Goal: Transaction & Acquisition: Purchase product/service

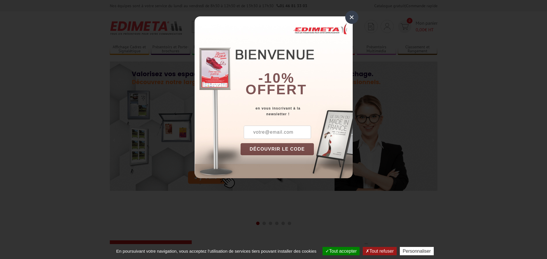
click at [350, 19] on div "×" at bounding box center [351, 17] width 13 height 13
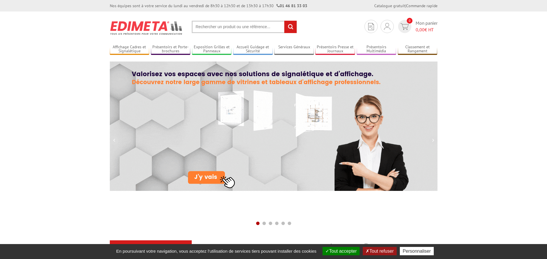
click at [202, 24] on input "text" at bounding box center [244, 27] width 105 height 12
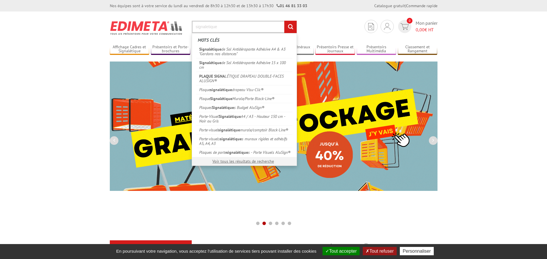
type input "signaletique"
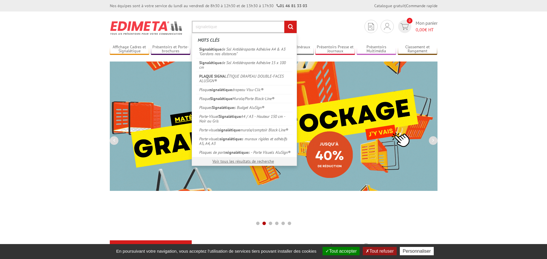
click at [284, 21] on input "rechercher" at bounding box center [290, 27] width 12 height 12
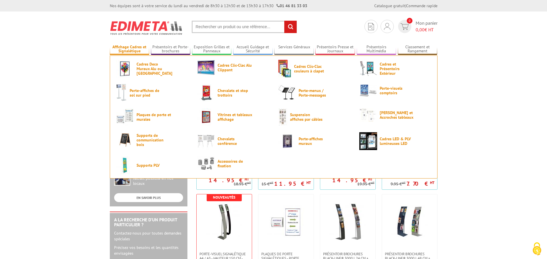
click at [139, 46] on link "Affichage Cadres et Signalétique" at bounding box center [130, 49] width 40 height 9
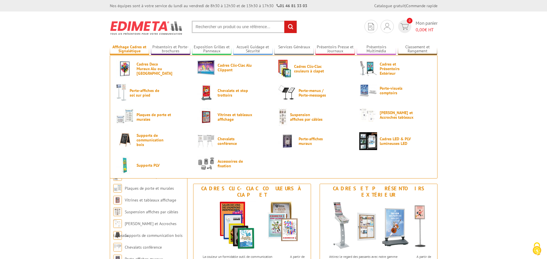
click at [132, 49] on link "Affichage Cadres et Signalétique" at bounding box center [130, 49] width 40 height 9
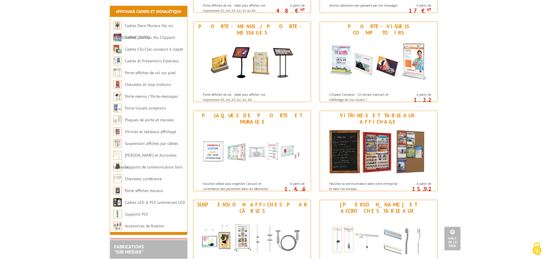
scroll to position [352, 0]
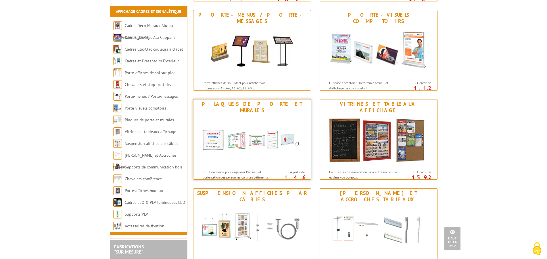
click at [251, 131] on img at bounding box center [252, 141] width 106 height 52
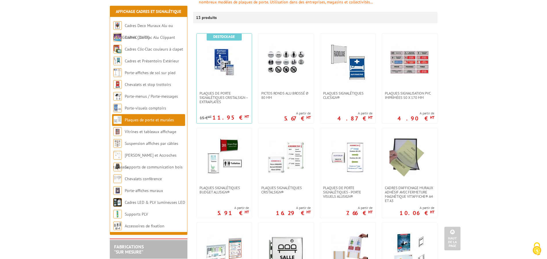
scroll to position [88, 0]
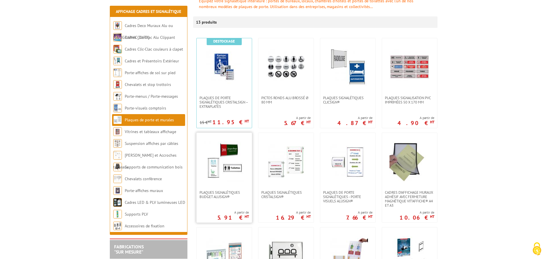
click at [229, 187] on link at bounding box center [224, 161] width 55 height 57
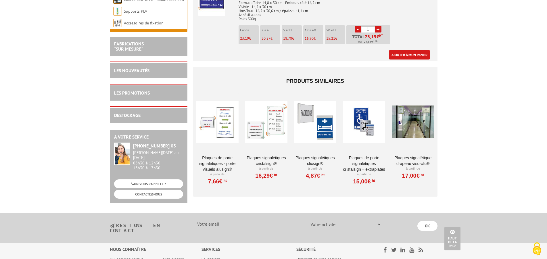
scroll to position [1466, 0]
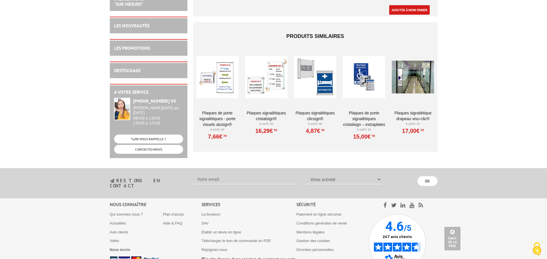
click at [362, 79] on div at bounding box center [364, 76] width 42 height 57
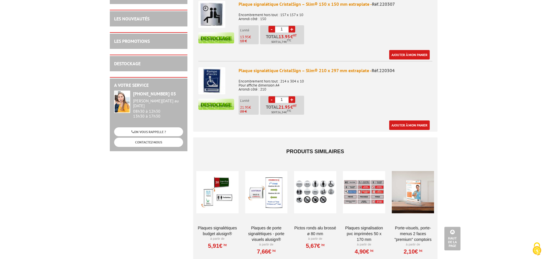
scroll to position [322, 0]
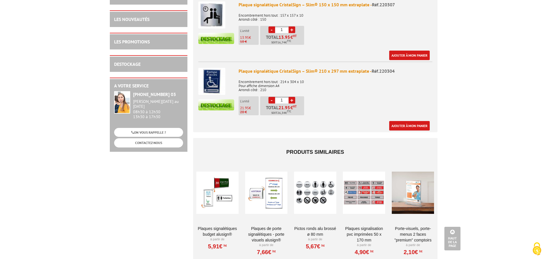
click at [363, 195] on div at bounding box center [364, 192] width 42 height 57
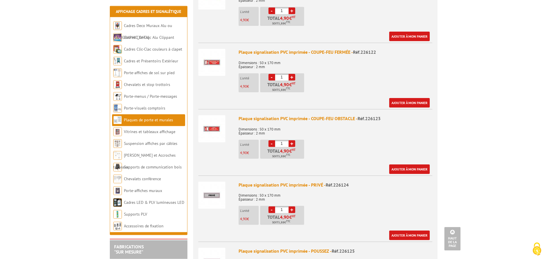
scroll to position [674, 0]
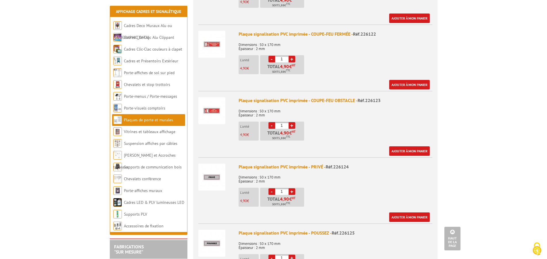
click at [215, 169] on img at bounding box center [211, 177] width 27 height 27
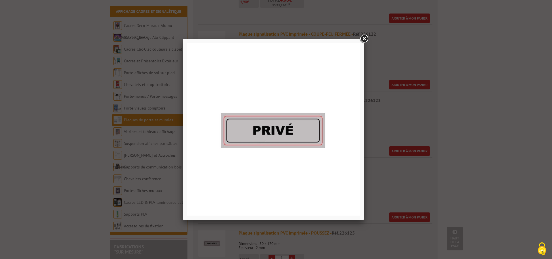
click at [362, 38] on link at bounding box center [364, 39] width 10 height 10
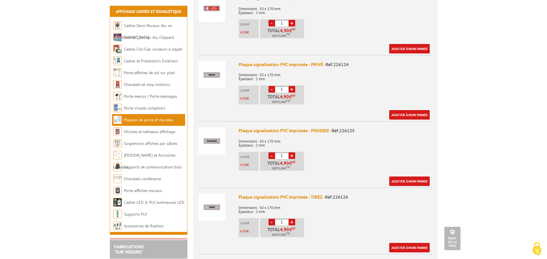
scroll to position [762, 0]
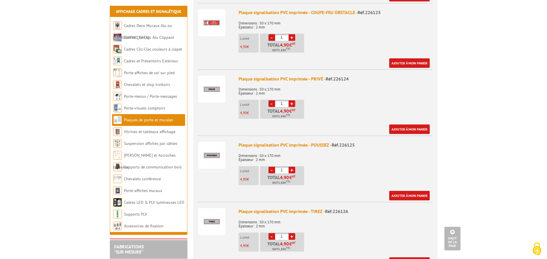
click at [211, 86] on img at bounding box center [211, 89] width 27 height 27
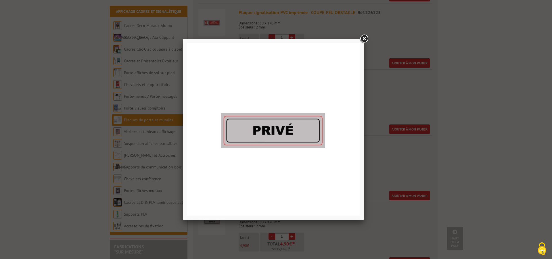
click at [365, 37] on link at bounding box center [364, 39] width 10 height 10
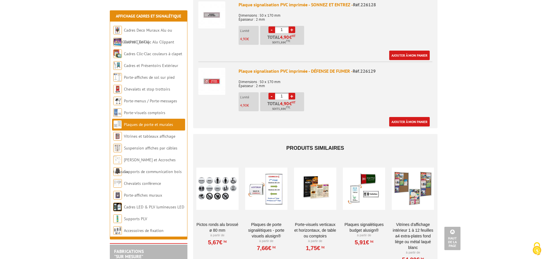
scroll to position [1114, 0]
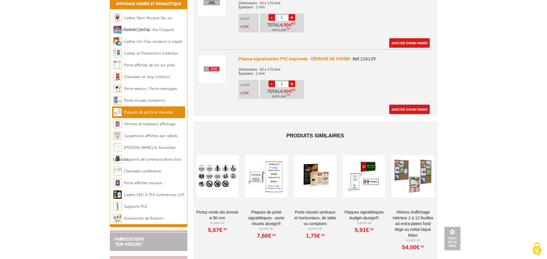
click at [216, 165] on div at bounding box center [217, 175] width 42 height 57
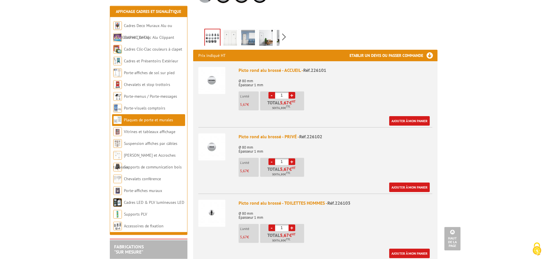
scroll to position [176, 0]
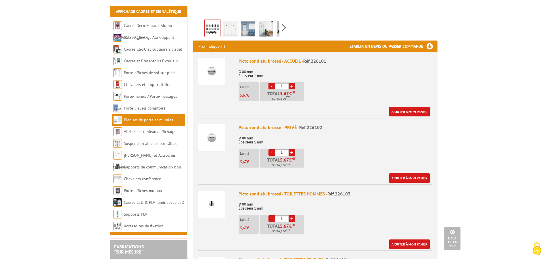
click at [214, 136] on img at bounding box center [211, 137] width 27 height 27
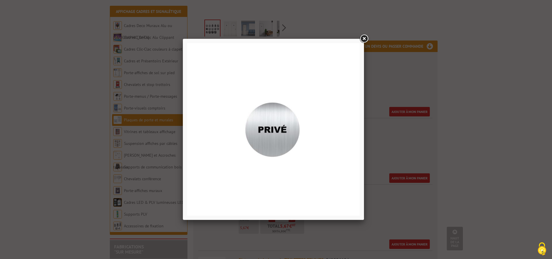
click at [362, 37] on link at bounding box center [364, 39] width 10 height 10
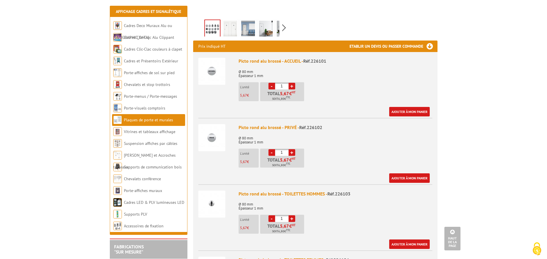
click at [213, 138] on img at bounding box center [211, 137] width 27 height 27
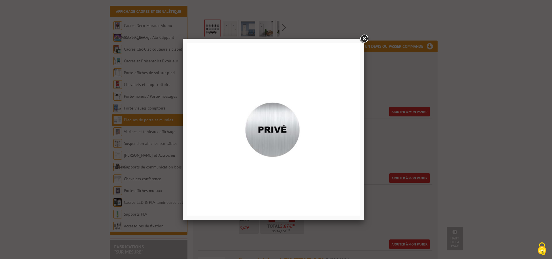
click at [364, 39] on link at bounding box center [364, 39] width 10 height 10
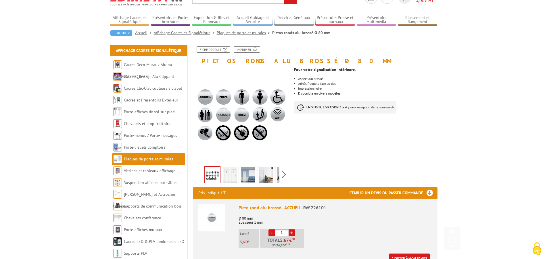
scroll to position [0, 0]
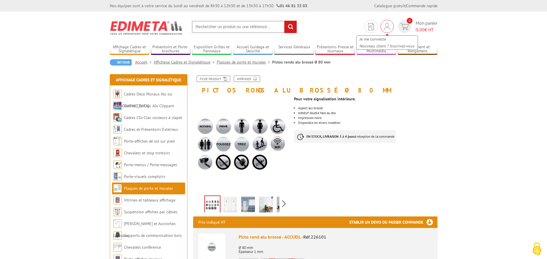
click at [387, 27] on img at bounding box center [387, 26] width 6 height 7
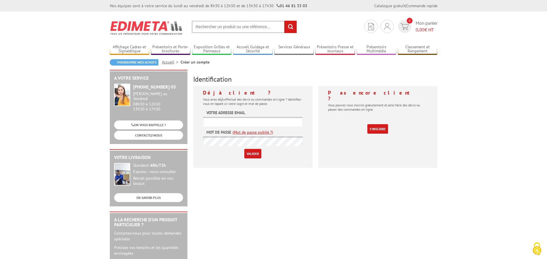
click at [209, 123] on input "text" at bounding box center [253, 121] width 100 height 9
type input "[PERSON_NAME][EMAIL_ADDRESS][DOMAIN_NAME]"
click at [248, 152] on input "Valider" at bounding box center [252, 153] width 17 height 9
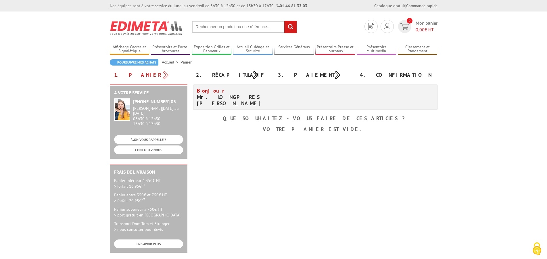
click at [225, 30] on input "text" at bounding box center [244, 27] width 105 height 12
type input "privé"
click at [284, 21] on input "rechercher" at bounding box center [290, 27] width 12 height 12
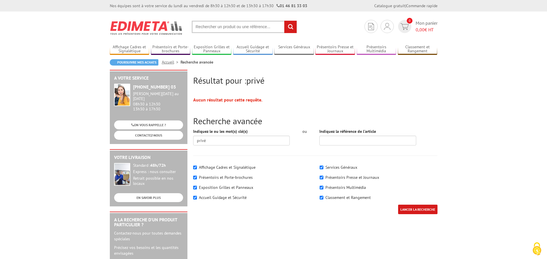
click at [223, 24] on input "text" at bounding box center [244, 27] width 105 height 12
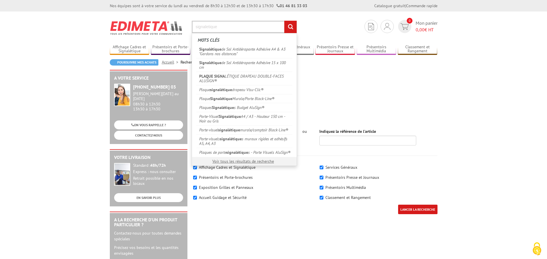
type input "signaletique"
click at [284, 21] on input "rechercher" at bounding box center [290, 27] width 12 height 12
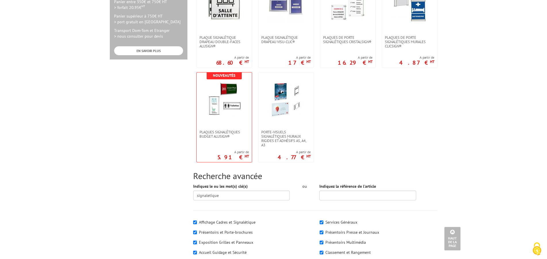
scroll to position [322, 0]
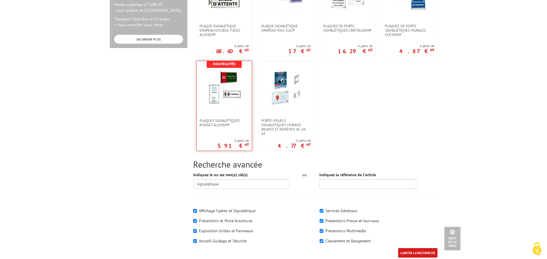
click at [226, 96] on img at bounding box center [223, 88] width 37 height 37
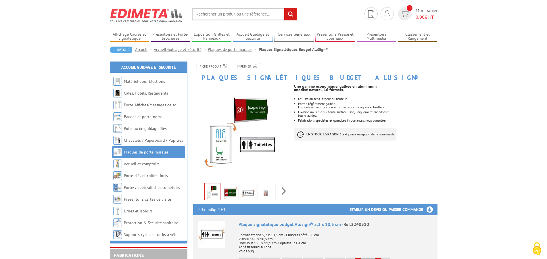
scroll to position [59, 0]
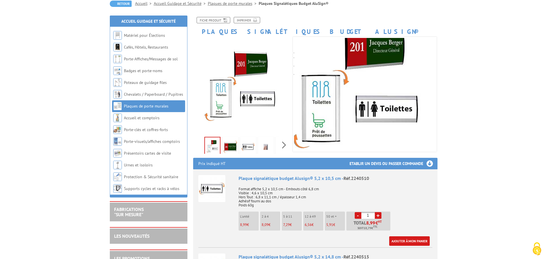
click at [233, 147] on img at bounding box center [230, 147] width 14 height 18
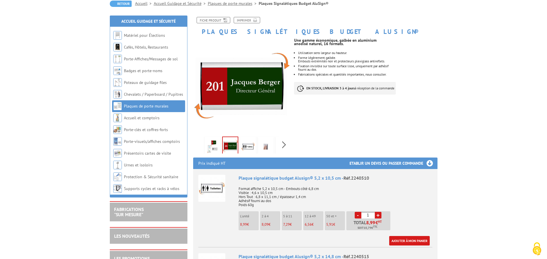
click at [245, 146] on img at bounding box center [248, 147] width 14 height 18
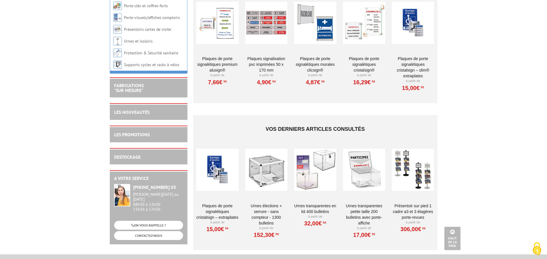
scroll to position [1554, 0]
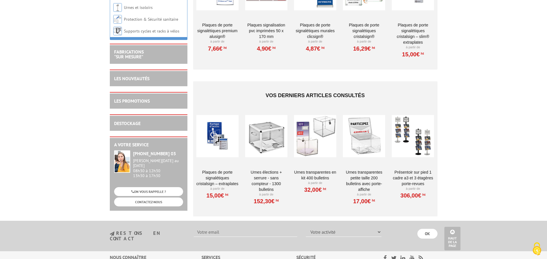
click at [206, 136] on div at bounding box center [217, 135] width 42 height 57
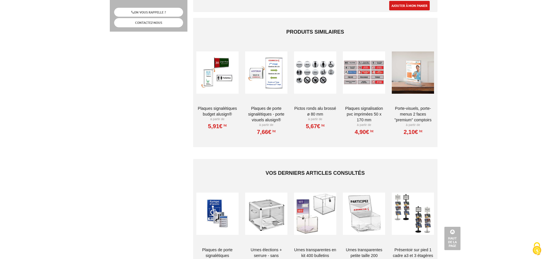
scroll to position [440, 0]
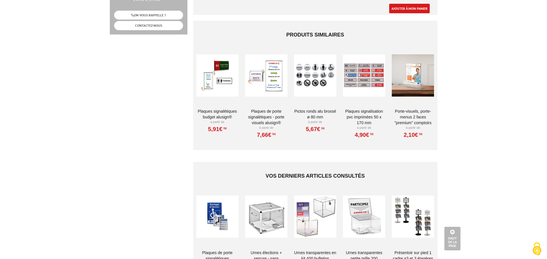
click at [312, 61] on div at bounding box center [315, 75] width 42 height 57
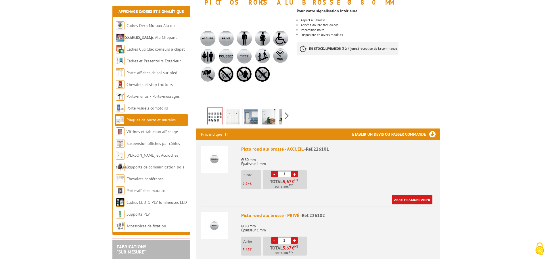
scroll to position [147, 0]
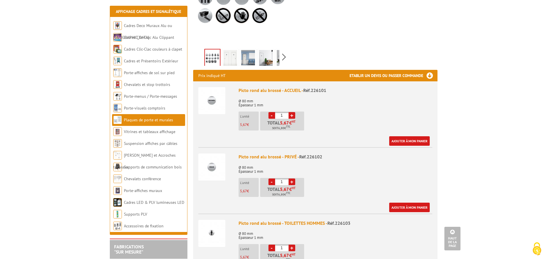
click at [214, 170] on img at bounding box center [211, 166] width 27 height 27
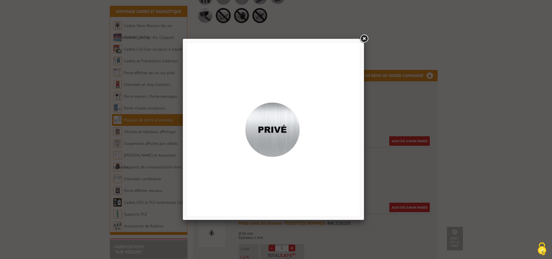
click at [366, 39] on link at bounding box center [364, 39] width 10 height 10
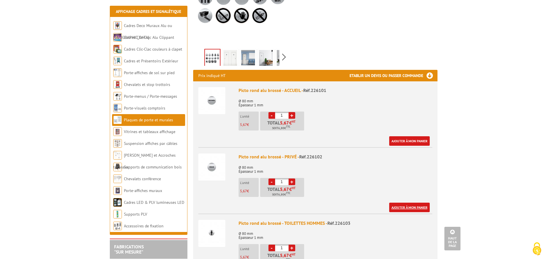
click at [415, 209] on link "Ajouter à mon panier" at bounding box center [409, 207] width 41 height 9
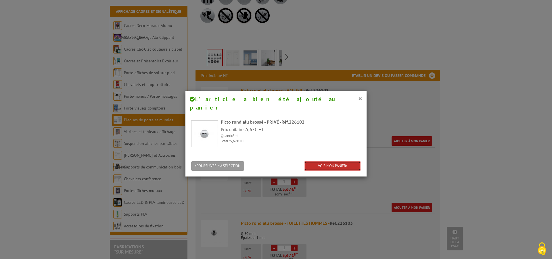
click at [337, 161] on link "VOIR MON PANIER" at bounding box center [332, 165] width 57 height 9
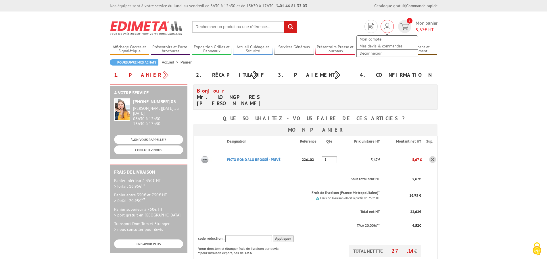
click at [388, 26] on img at bounding box center [387, 26] width 6 height 7
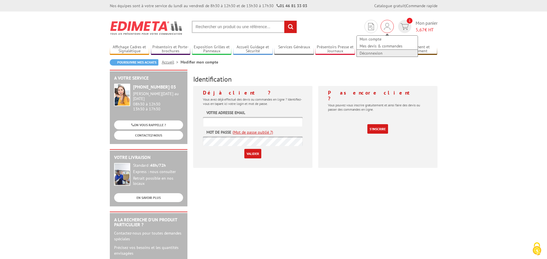
click at [370, 53] on link "Déconnexion" at bounding box center [387, 53] width 61 height 7
